Goal: Check status: Check status

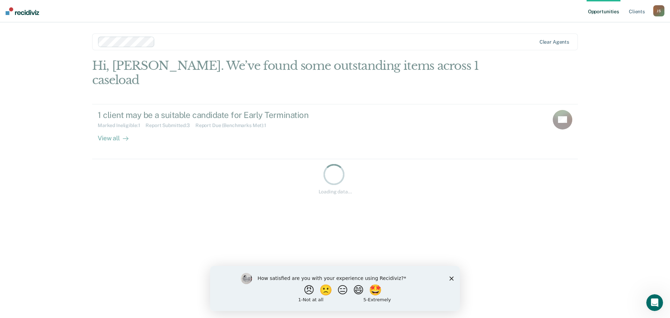
click at [451, 278] on polygon "Close survey" at bounding box center [452, 278] width 4 height 4
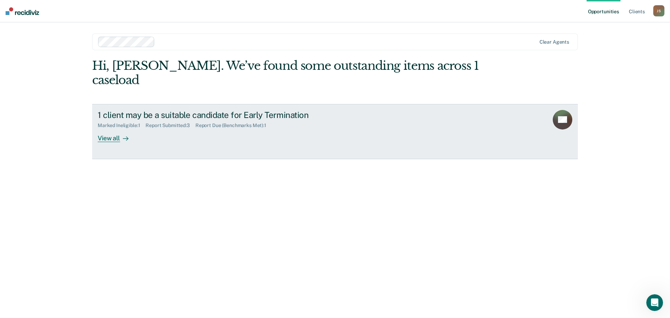
click at [109, 128] on div "View all" at bounding box center [117, 135] width 39 height 14
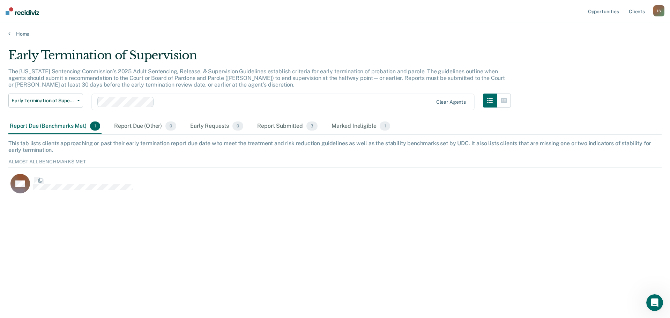
scroll to position [37, 648]
